Goal: Transaction & Acquisition: Book appointment/travel/reservation

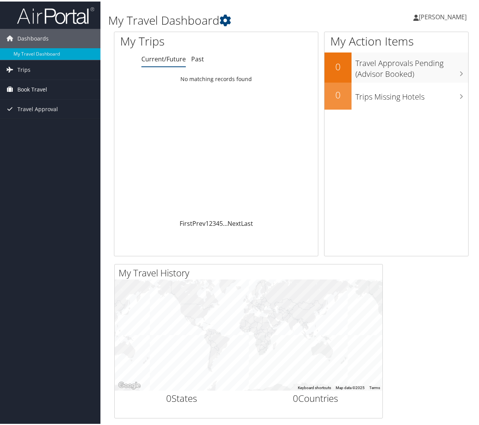
click at [29, 85] on span "Book Travel" at bounding box center [32, 87] width 30 height 19
click at [29, 116] on link "Book/Manage Online Trips" at bounding box center [50, 115] width 100 height 12
